Goal: Complete application form

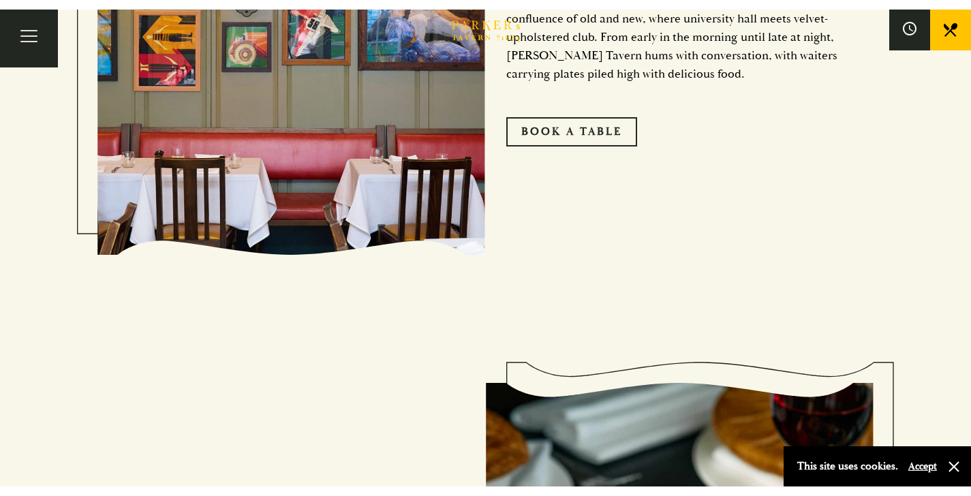
scroll to position [1367, 0]
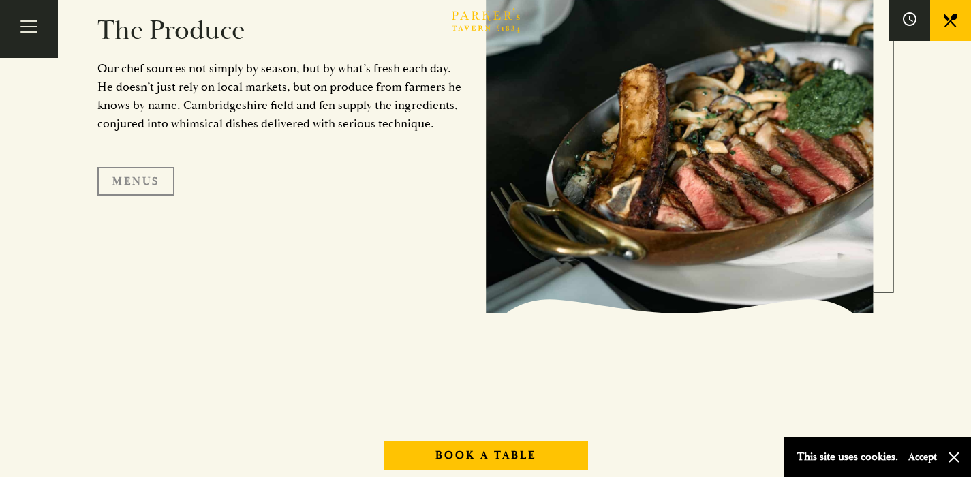
click at [142, 183] on link "Menus" at bounding box center [135, 181] width 77 height 29
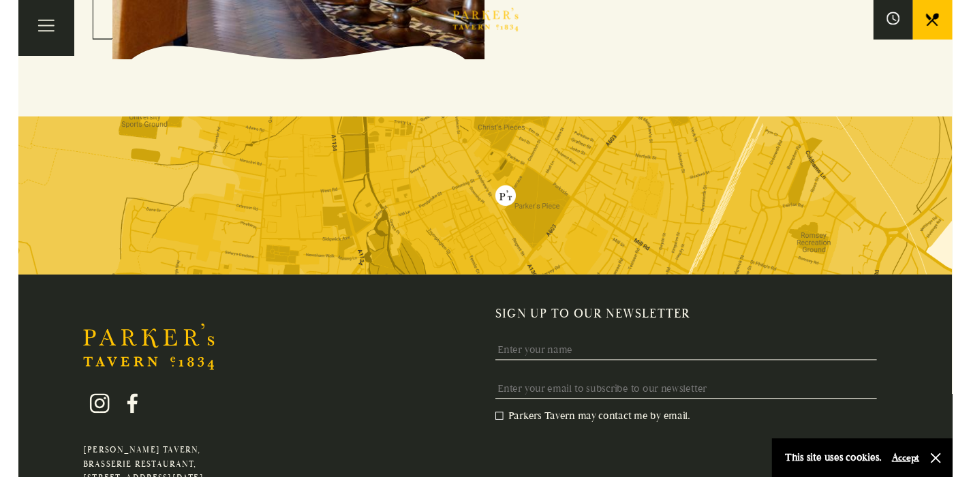
scroll to position [0, 0]
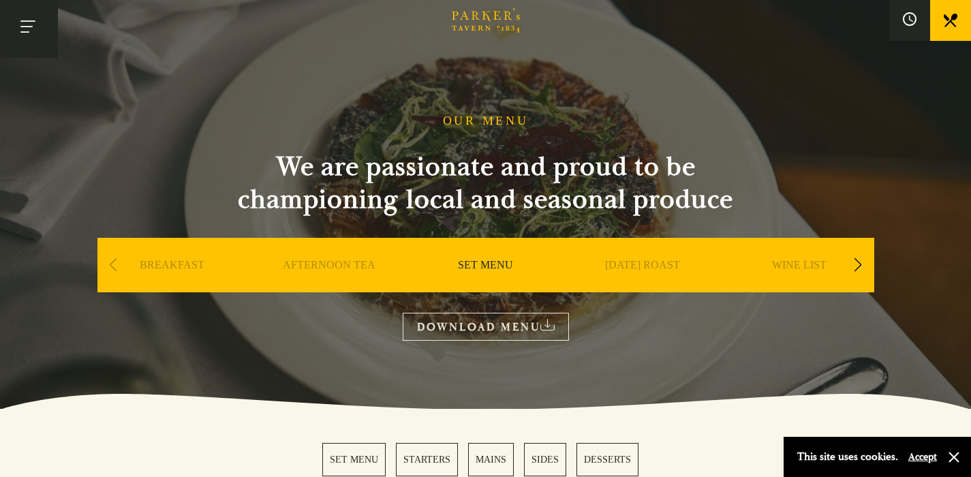
click at [33, 35] on button "Toggle navigation" at bounding box center [29, 29] width 58 height 58
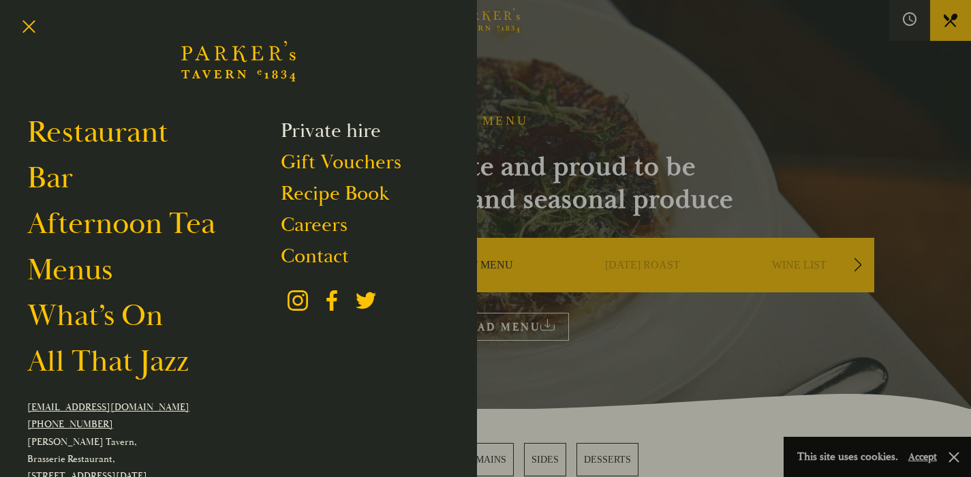
click at [318, 140] on link "Private hire" at bounding box center [331, 131] width 100 height 26
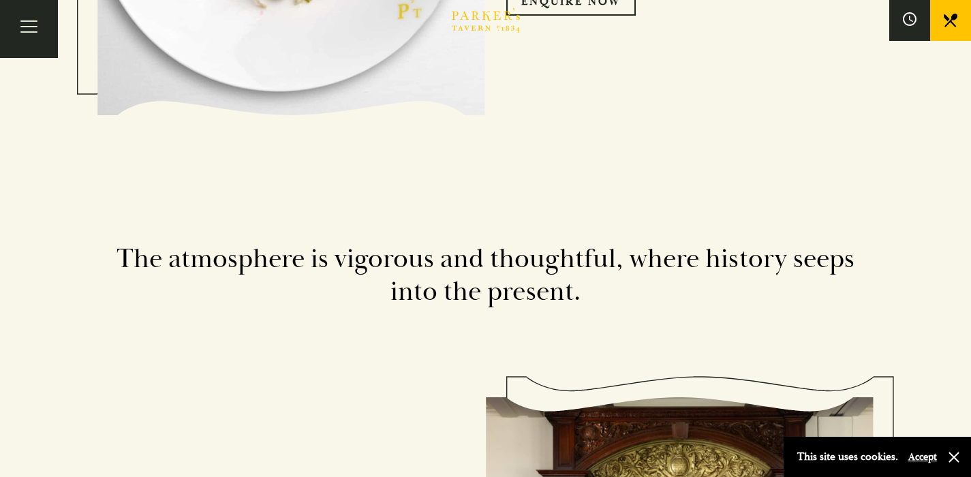
scroll to position [758, 0]
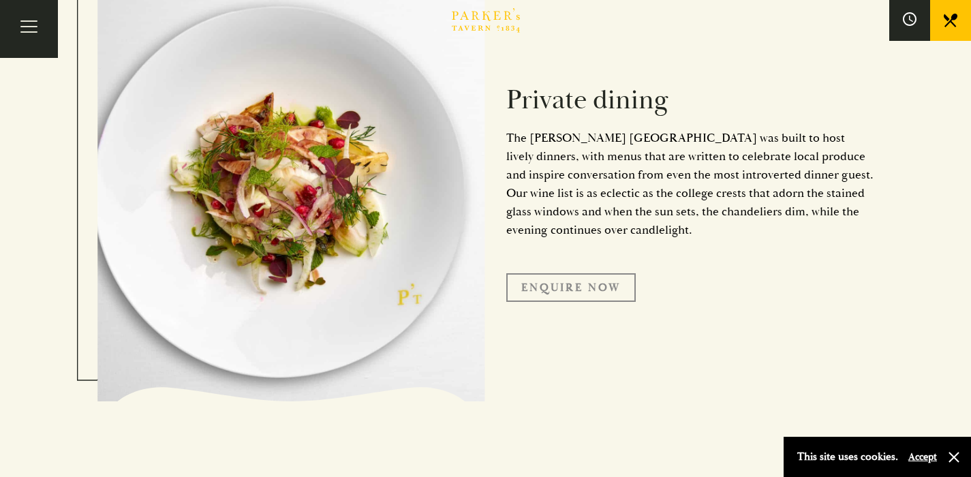
click at [548, 288] on link "Enquire Now" at bounding box center [570, 287] width 129 height 29
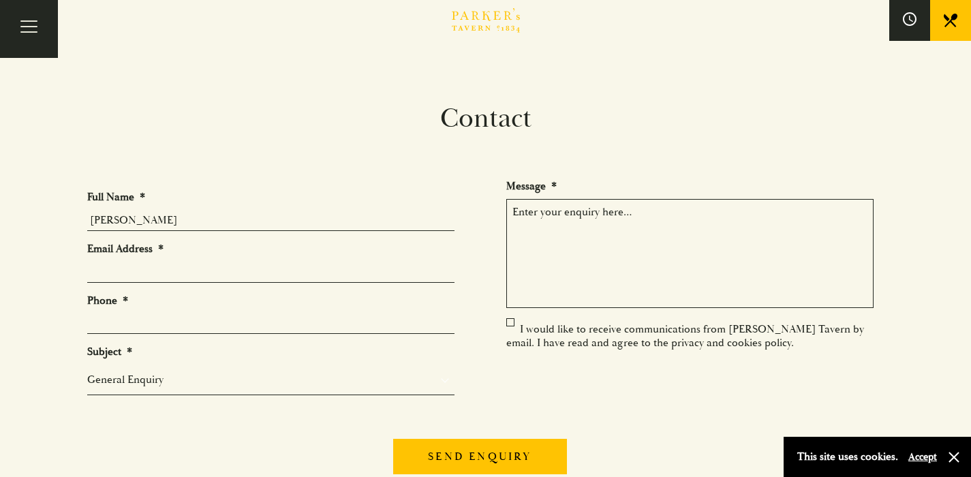
type input "Miha Pipan"
type input "miha@betterorigin.co.uk"
type input "07449557134"
select select "Private Bookings"
click at [607, 245] on textarea "Message *" at bounding box center [689, 253] width 367 height 109
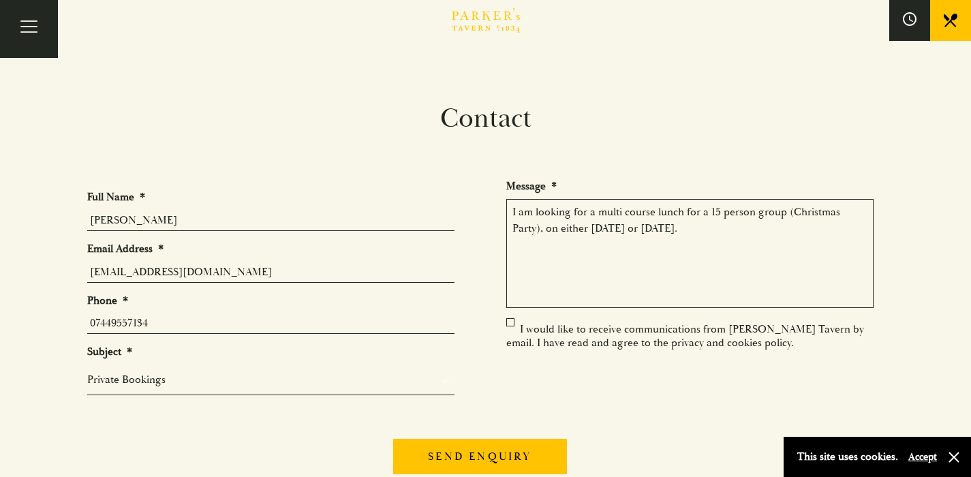
type textarea "I am looking for a multi course lunch for a 15 person group (Christmas Party), …"
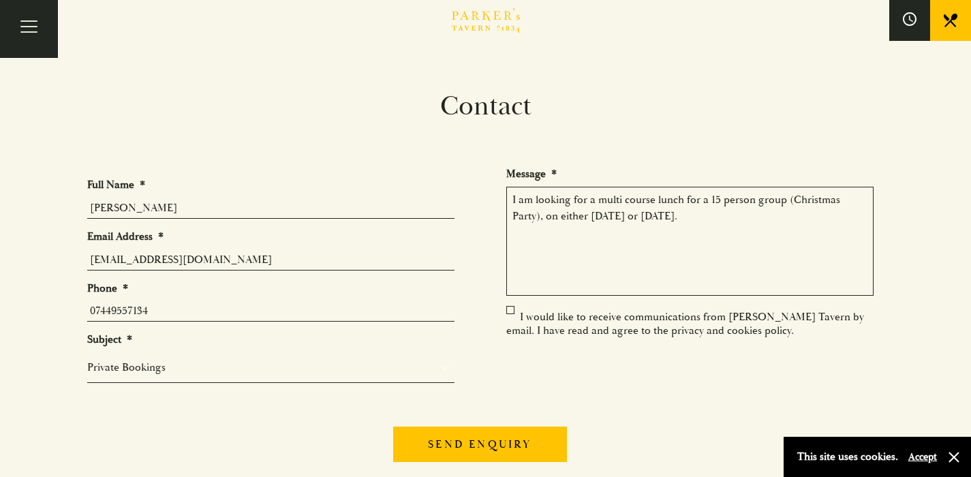
scroll to position [155, 0]
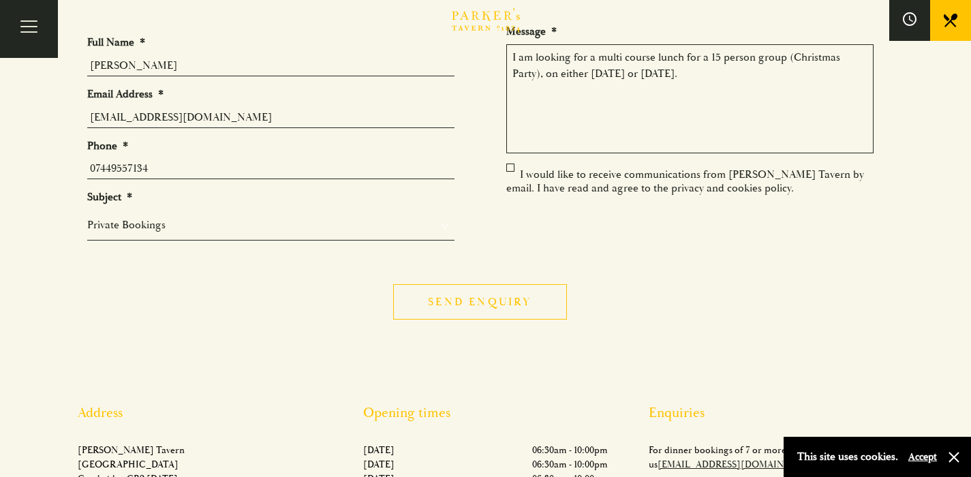
click at [464, 303] on input "Send enquiry" at bounding box center [479, 301] width 173 height 35
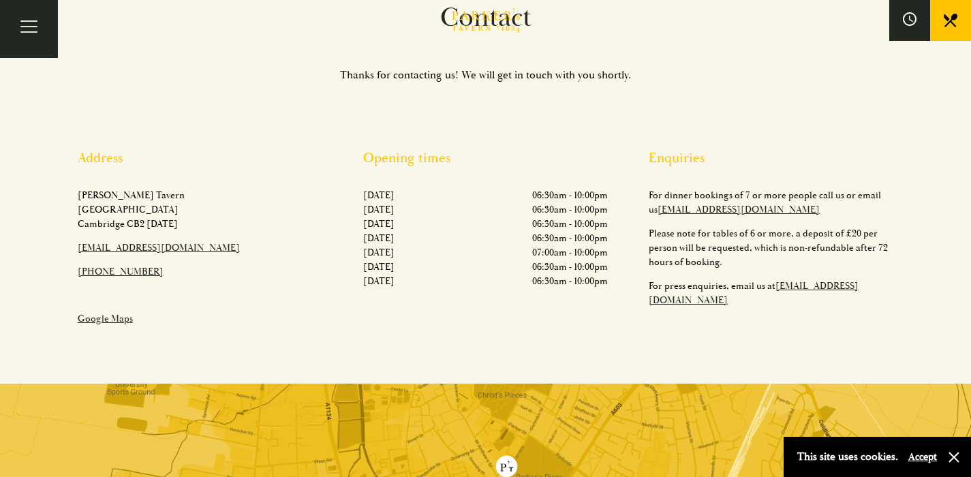
scroll to position [0, 0]
